Goal: Transaction & Acquisition: Purchase product/service

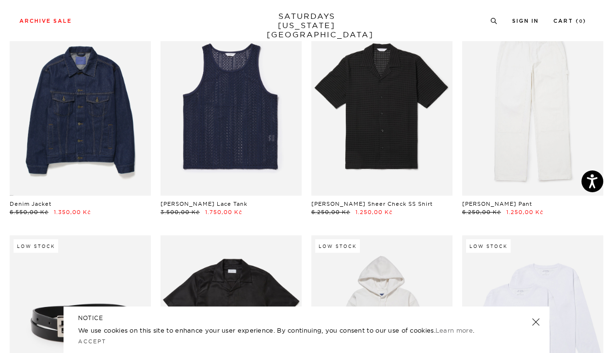
scroll to position [504, 0]
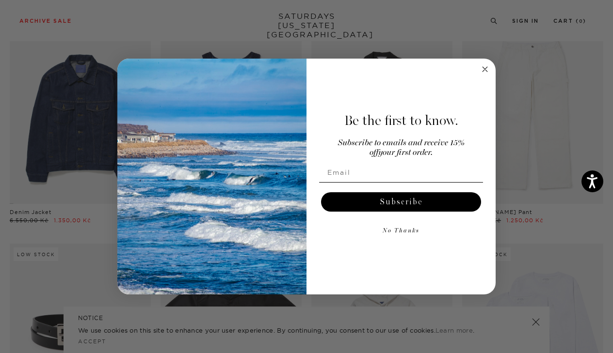
click at [488, 67] on circle "Close dialog" at bounding box center [485, 69] width 11 height 11
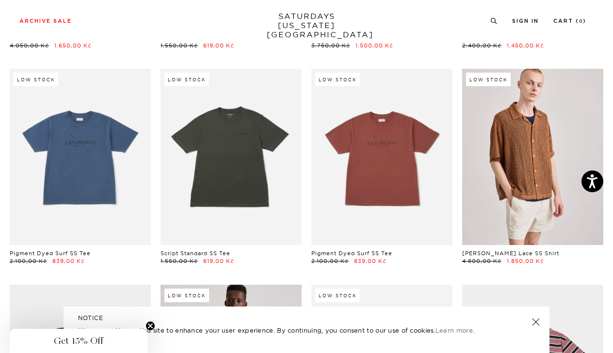
scroll to position [1815, 0]
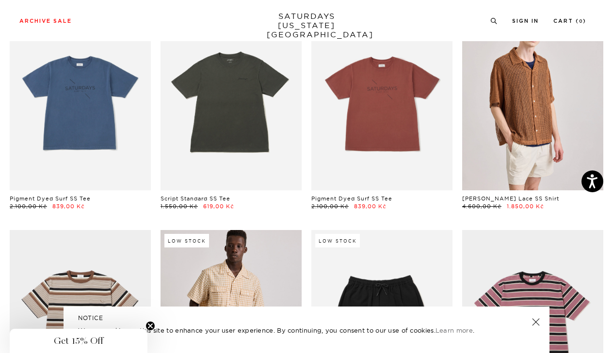
click at [540, 321] on link at bounding box center [536, 323] width 14 height 14
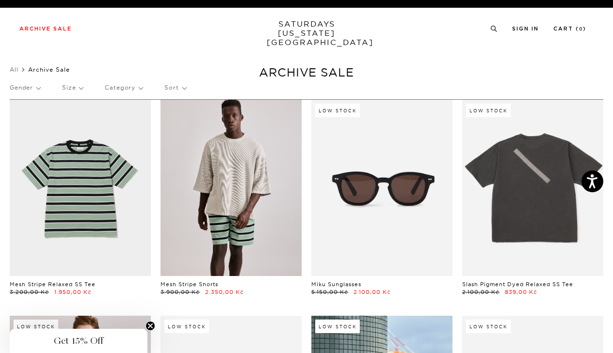
scroll to position [0, 0]
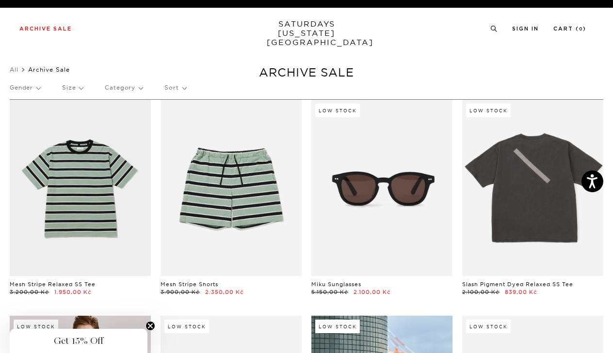
click at [68, 89] on p "Size" at bounding box center [72, 88] width 21 height 22
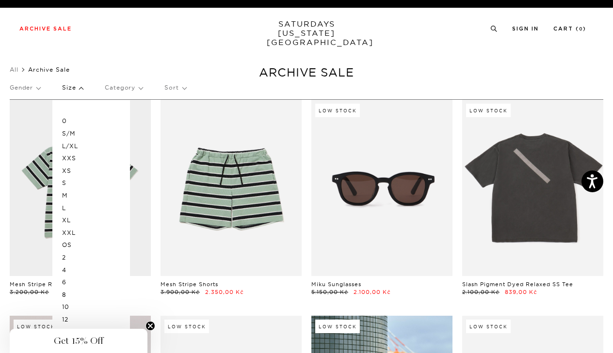
click at [66, 193] on p "M" at bounding box center [91, 196] width 58 height 13
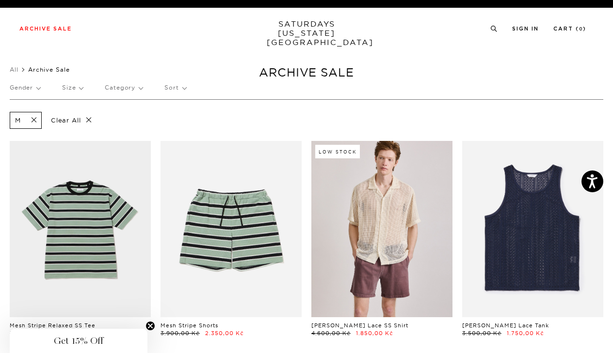
scroll to position [0, 0]
click at [29, 118] on span at bounding box center [31, 120] width 20 height 9
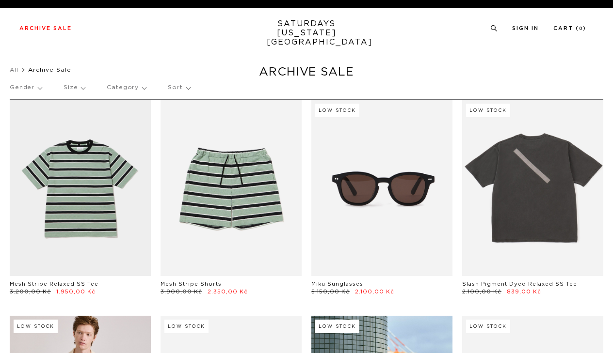
drag, startPoint x: 0, startPoint y: 0, endPoint x: 127, endPoint y: 87, distance: 153.7
click at [126, 90] on p "Category" at bounding box center [126, 88] width 39 height 22
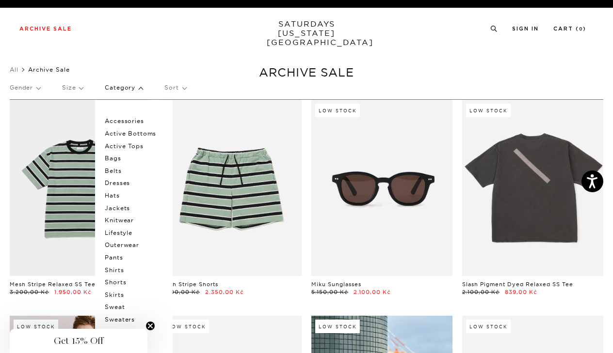
click at [124, 121] on p "Accessories" at bounding box center [134, 121] width 58 height 13
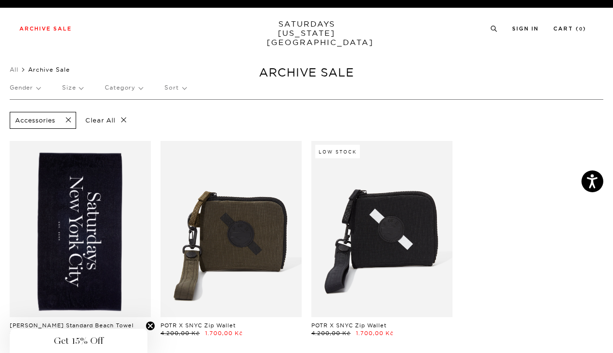
click at [128, 86] on p "Category" at bounding box center [124, 88] width 38 height 22
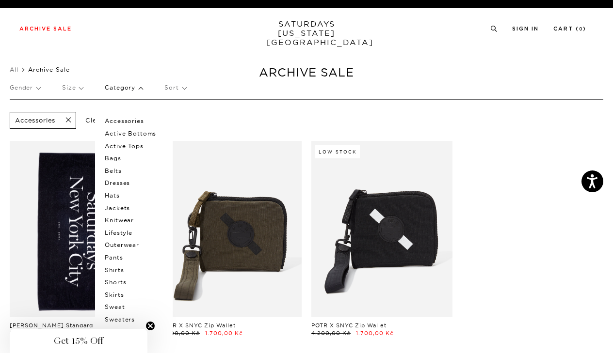
click at [327, 27] on link "SATURDAYS NEW YORK CITY" at bounding box center [307, 33] width 80 height 28
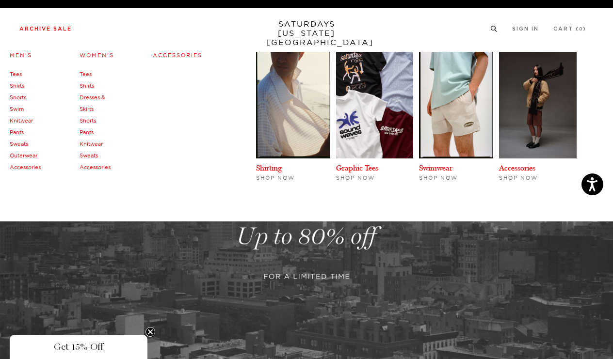
click at [27, 153] on link "Outerwear" at bounding box center [24, 155] width 28 height 7
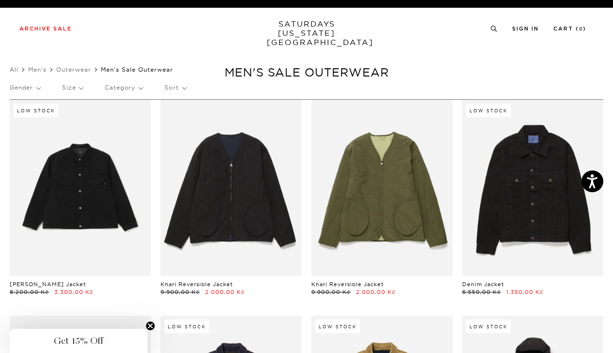
click at [80, 89] on p "Size" at bounding box center [72, 88] width 21 height 22
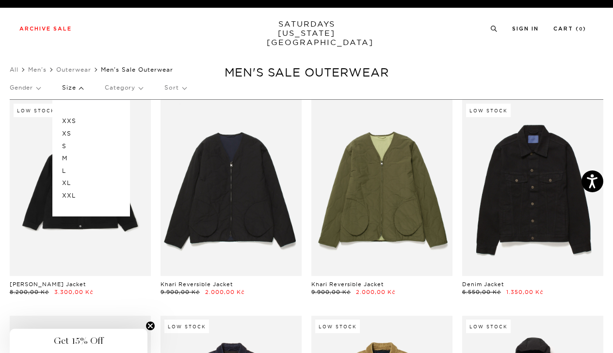
click at [69, 160] on p "M" at bounding box center [91, 158] width 58 height 13
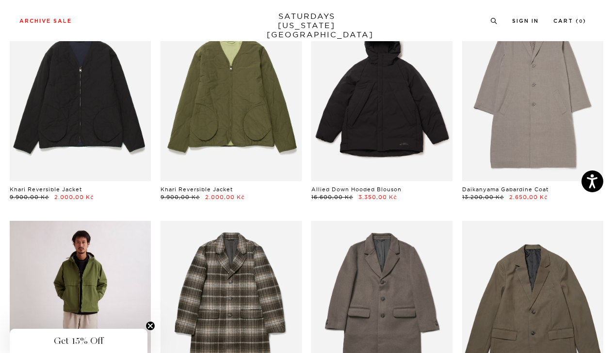
scroll to position [133, 0]
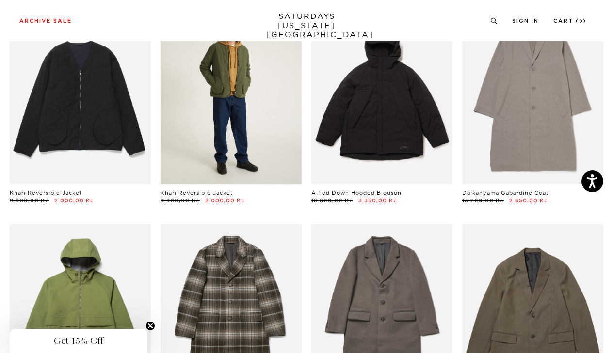
click at [220, 128] on link at bounding box center [230, 96] width 141 height 176
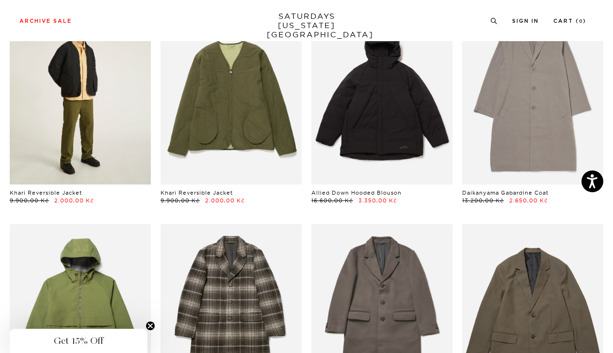
click at [81, 141] on link at bounding box center [80, 96] width 141 height 176
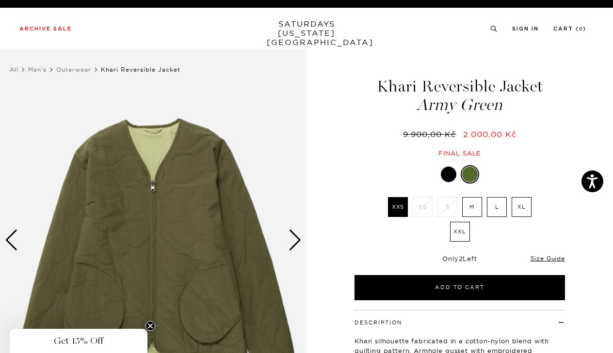
click at [472, 205] on label "M" at bounding box center [472, 207] width 20 height 20
click at [0, 0] on input "M" at bounding box center [0, 0] width 0 height 0
click at [291, 239] on div "Next slide" at bounding box center [294, 240] width 13 height 21
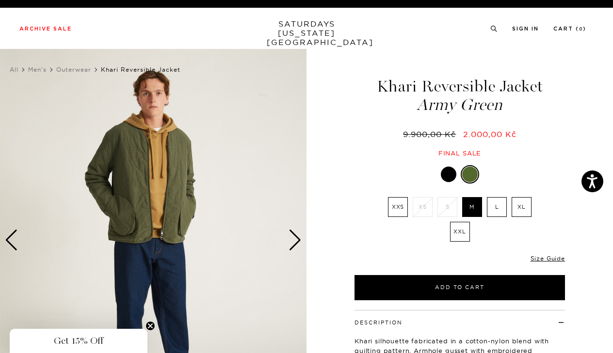
click at [292, 240] on div "Next slide" at bounding box center [294, 240] width 13 height 21
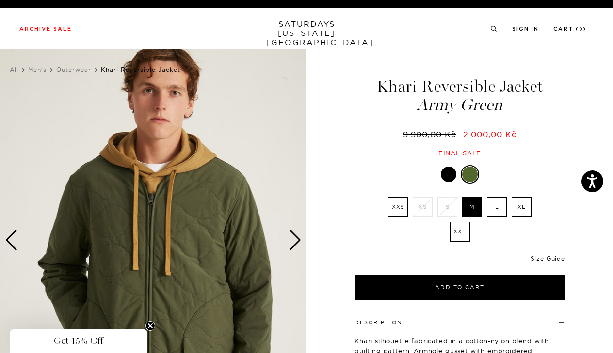
click at [292, 240] on div "Next slide" at bounding box center [294, 240] width 13 height 21
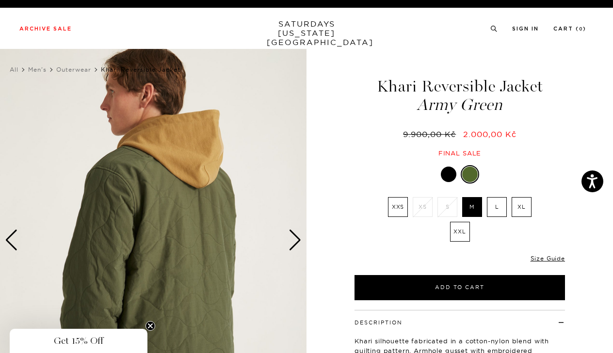
click at [292, 240] on div "Next slide" at bounding box center [294, 240] width 13 height 21
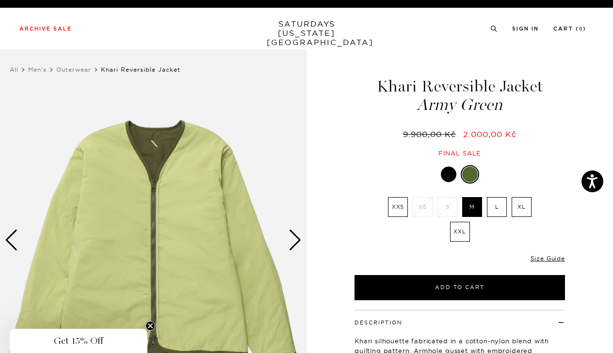
click at [292, 240] on div "Next slide" at bounding box center [294, 240] width 13 height 21
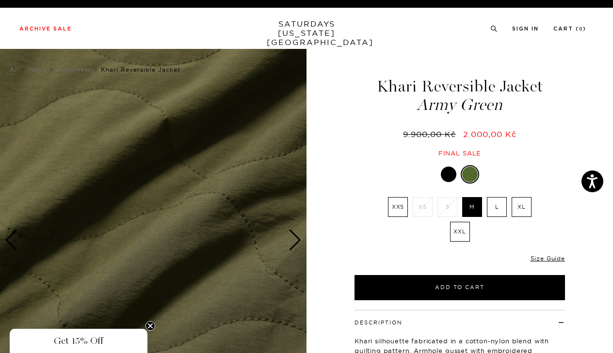
click at [292, 240] on div "Next slide" at bounding box center [294, 240] width 13 height 21
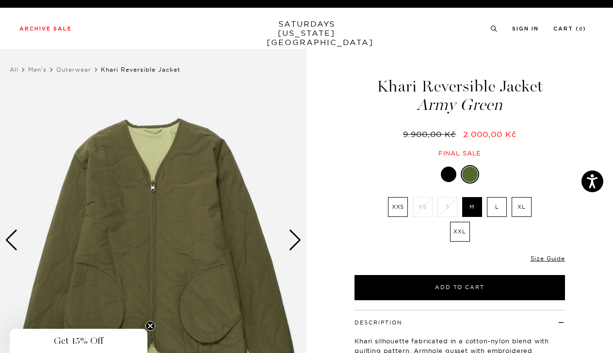
click at [292, 240] on div "Next slide" at bounding box center [294, 240] width 13 height 21
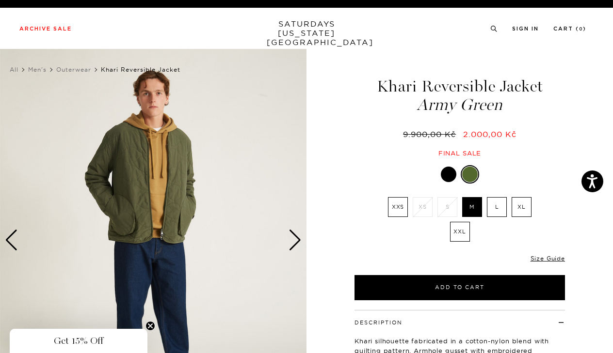
click at [292, 240] on div "Next slide" at bounding box center [294, 240] width 13 height 21
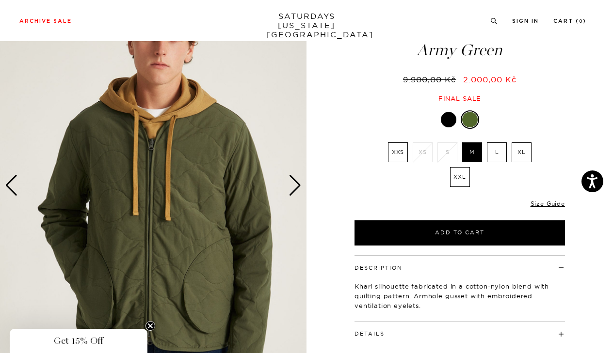
scroll to position [39, 0]
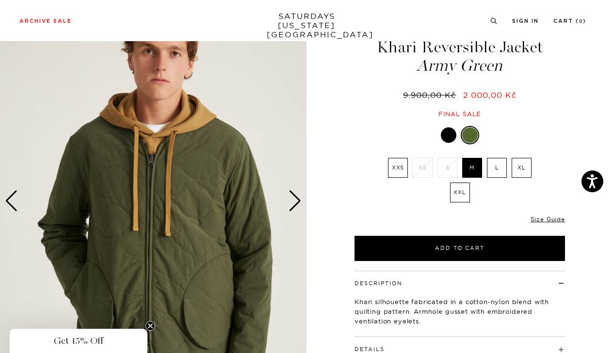
click at [299, 197] on div "Next slide" at bounding box center [294, 201] width 13 height 21
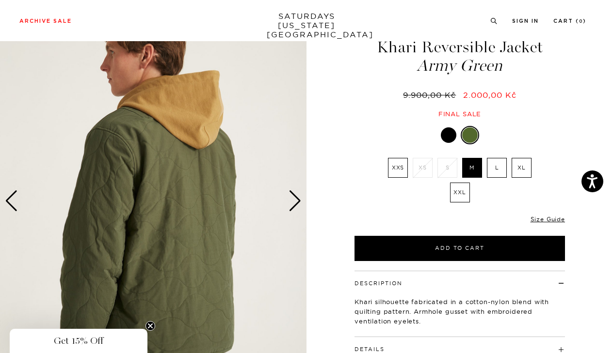
click at [299, 197] on div "Next slide" at bounding box center [294, 201] width 13 height 21
